Goal: Communication & Community: Answer question/provide support

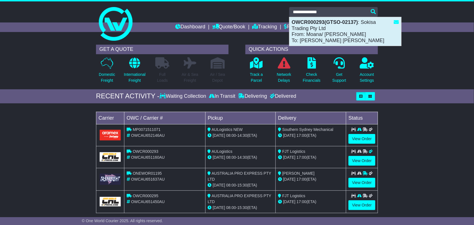
click at [340, 33] on div "OWCR000293(GTSO-02137) : Sokisa Trading Pty Ltd From: Moana/ [PERSON_NAME]: [PE…" at bounding box center [346, 31] width 112 height 29
type input "**********"
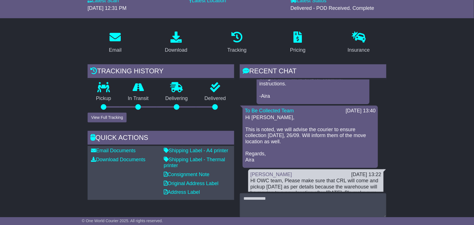
scroll to position [90, 0]
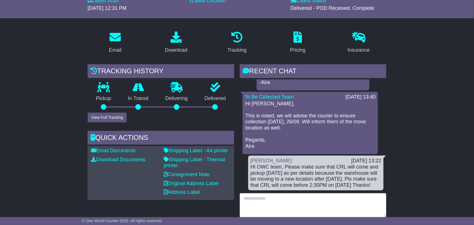
click at [307, 207] on textarea at bounding box center [313, 205] width 147 height 24
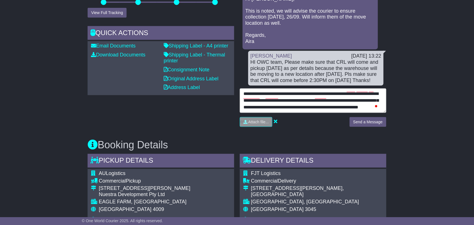
scroll to position [176, 0]
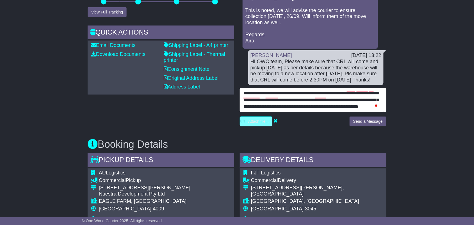
type textarea "**********"
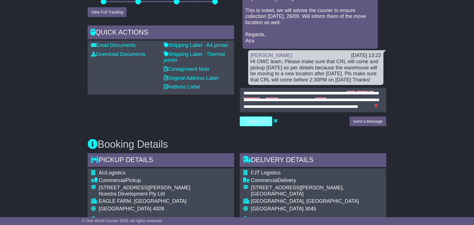
click at [265, 119] on input "file" at bounding box center [229, 121] width 85 height 9
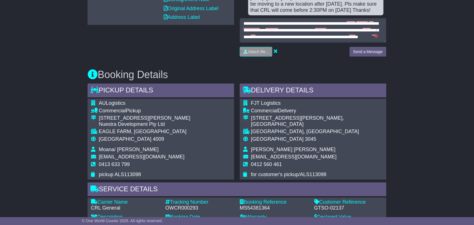
scroll to position [246, 0]
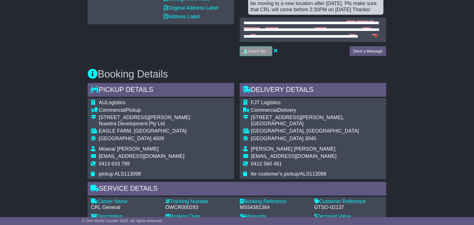
click at [129, 174] on span "pickup ALS113098" at bounding box center [120, 174] width 42 height 6
copy span "ALS113098"
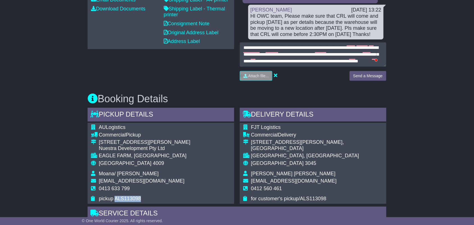
scroll to position [176, 0]
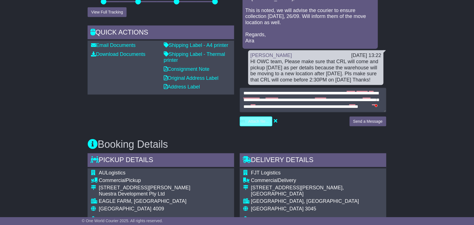
click at [267, 118] on input "file" at bounding box center [229, 121] width 85 height 9
type input "**********"
click at [355, 119] on button "Send a Message" at bounding box center [368, 122] width 37 height 10
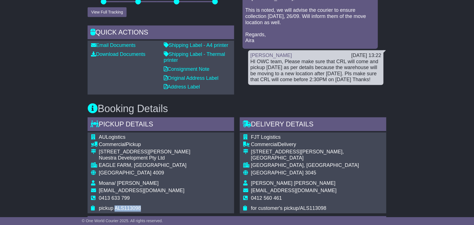
scroll to position [90, 0]
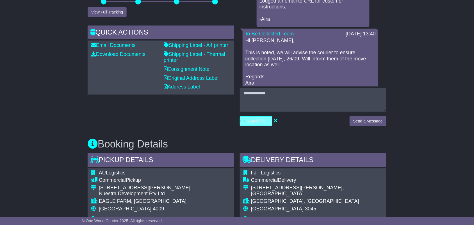
click at [253, 122] on input "file" at bounding box center [229, 121] width 85 height 9
type input "**********"
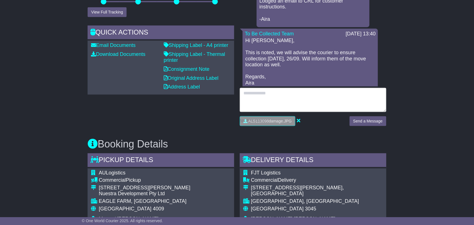
click at [366, 100] on textarea at bounding box center [313, 100] width 147 height 24
type textarea "**********"
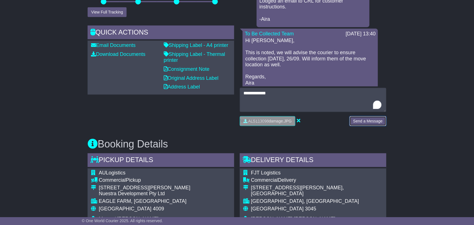
click at [364, 125] on button "Send a Message" at bounding box center [368, 121] width 37 height 10
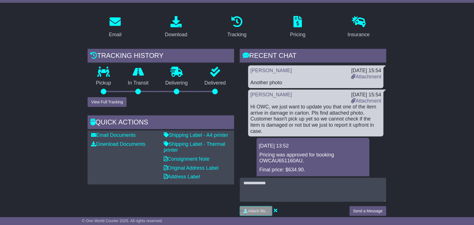
scroll to position [70, 0]
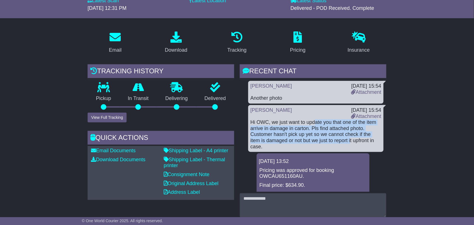
drag, startPoint x: 316, startPoint y: 121, endPoint x: 350, endPoint y: 142, distance: 40.3
click at [351, 142] on div "Hi OWC, we just want to update you that one of the item arrive in damage in car…" at bounding box center [316, 134] width 131 height 30
click at [308, 139] on div "Hi OWC, we just want to update you that one of the item arrive in damage in car…" at bounding box center [316, 134] width 131 height 30
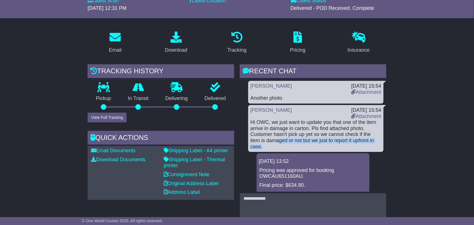
drag, startPoint x: 276, startPoint y: 138, endPoint x: 291, endPoint y: 144, distance: 16.4
click at [291, 144] on div "Hi OWC, we just want to update you that one of the item arrive in damage in car…" at bounding box center [316, 134] width 131 height 30
click at [282, 134] on div "Hi OWC, we just want to update you that one of the item arrive in damage in car…" at bounding box center [316, 134] width 131 height 30
drag, startPoint x: 318, startPoint y: 132, endPoint x: 341, endPoint y: 141, distance: 24.5
click at [341, 141] on div "Hi OWC, we just want to update you that one of the item arrive in damage in car…" at bounding box center [316, 134] width 131 height 30
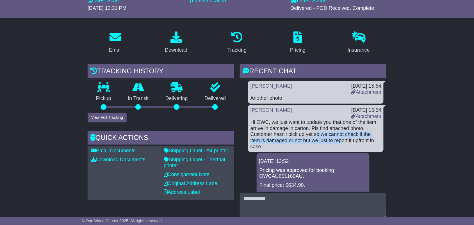
click at [339, 141] on div "Hi OWC, we just want to update you that one of the item arrive in damage in car…" at bounding box center [316, 134] width 131 height 30
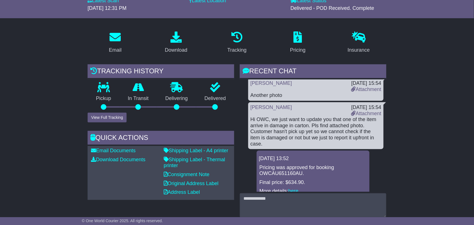
scroll to position [0, 0]
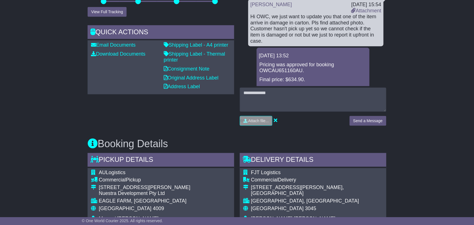
scroll to position [246, 0]
